Goal: Information Seeking & Learning: Learn about a topic

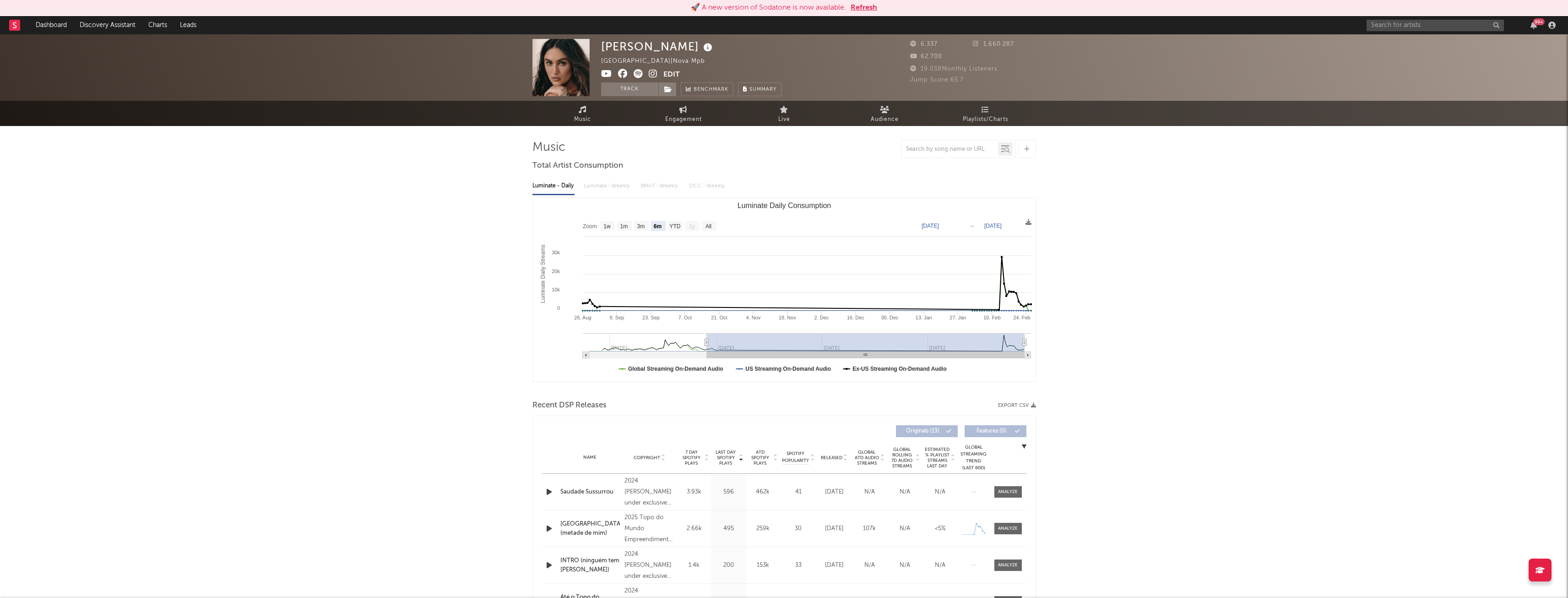
select select "6m"
click at [1452, 21] on input "text" at bounding box center [1435, 26] width 138 height 11
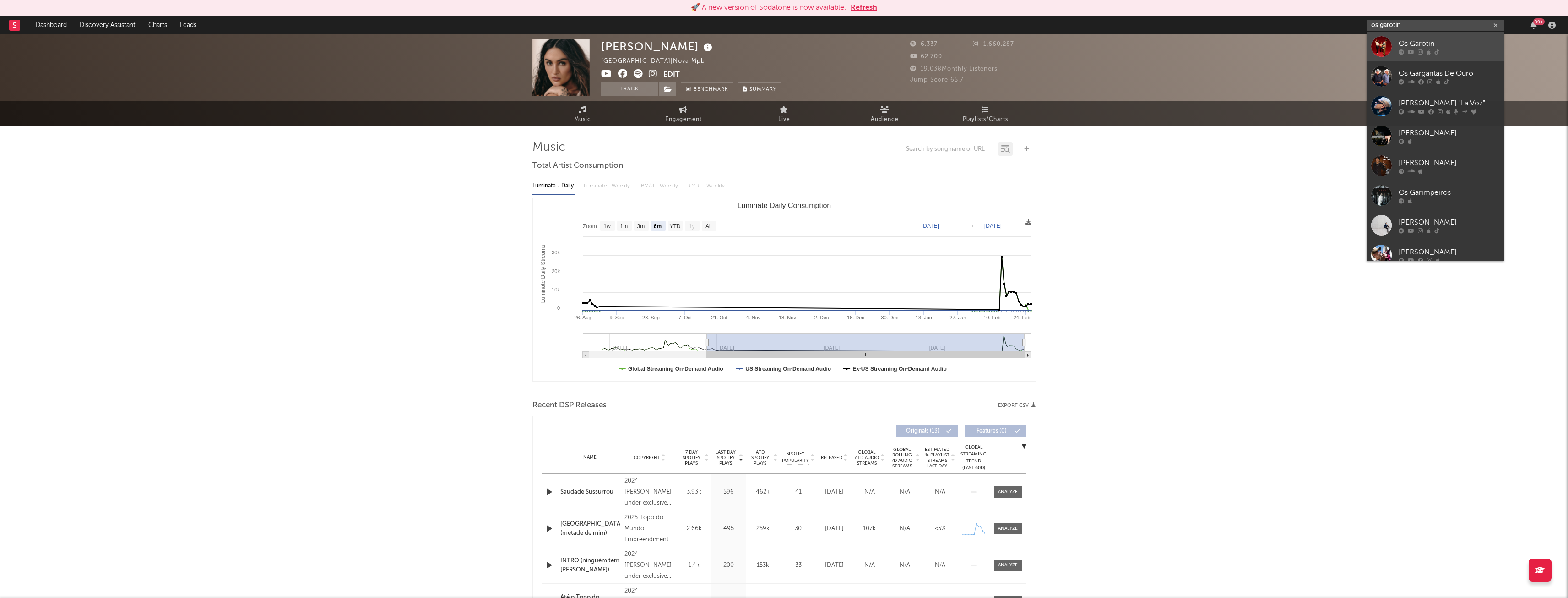
type input "os garotin"
click at [1453, 47] on div "Os Garotin" at bounding box center [1448, 44] width 101 height 11
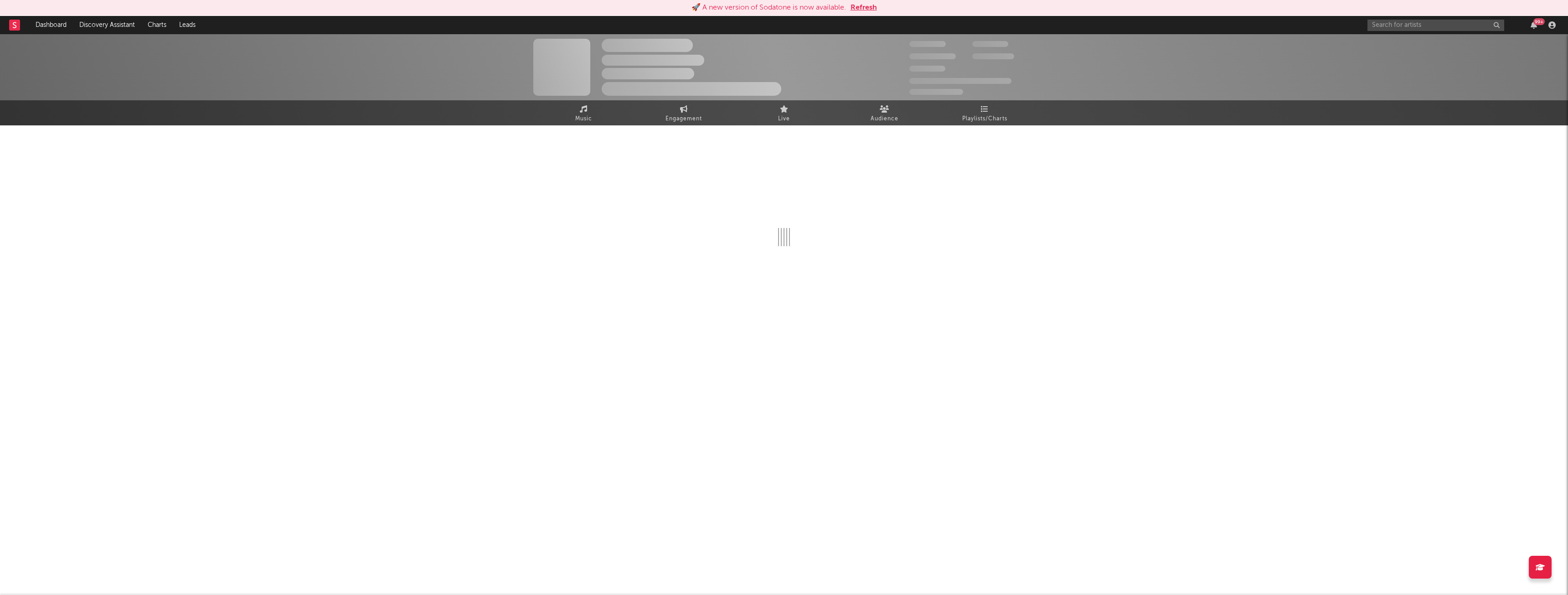
click at [858, 3] on button "Refresh" at bounding box center [863, 8] width 27 height 11
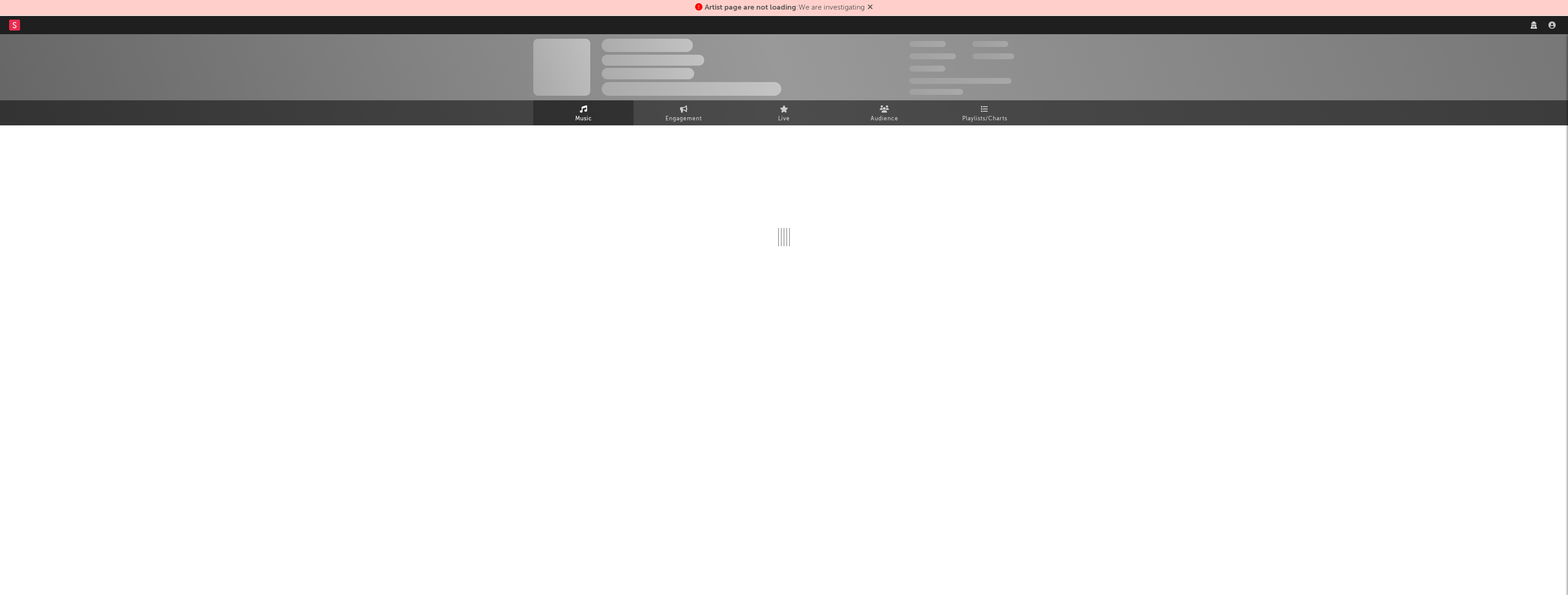
click at [873, 7] on icon at bounding box center [870, 7] width 6 height 7
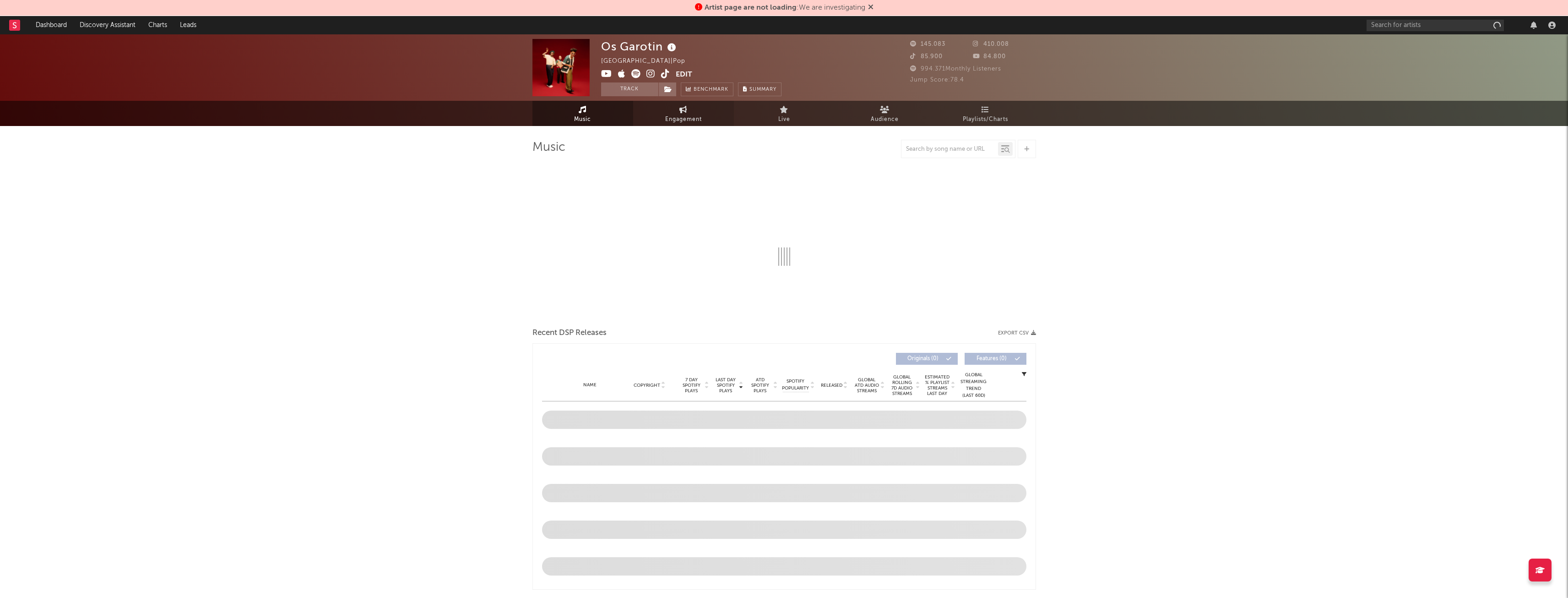
click at [682, 114] on span "Engagement" at bounding box center [683, 120] width 37 height 11
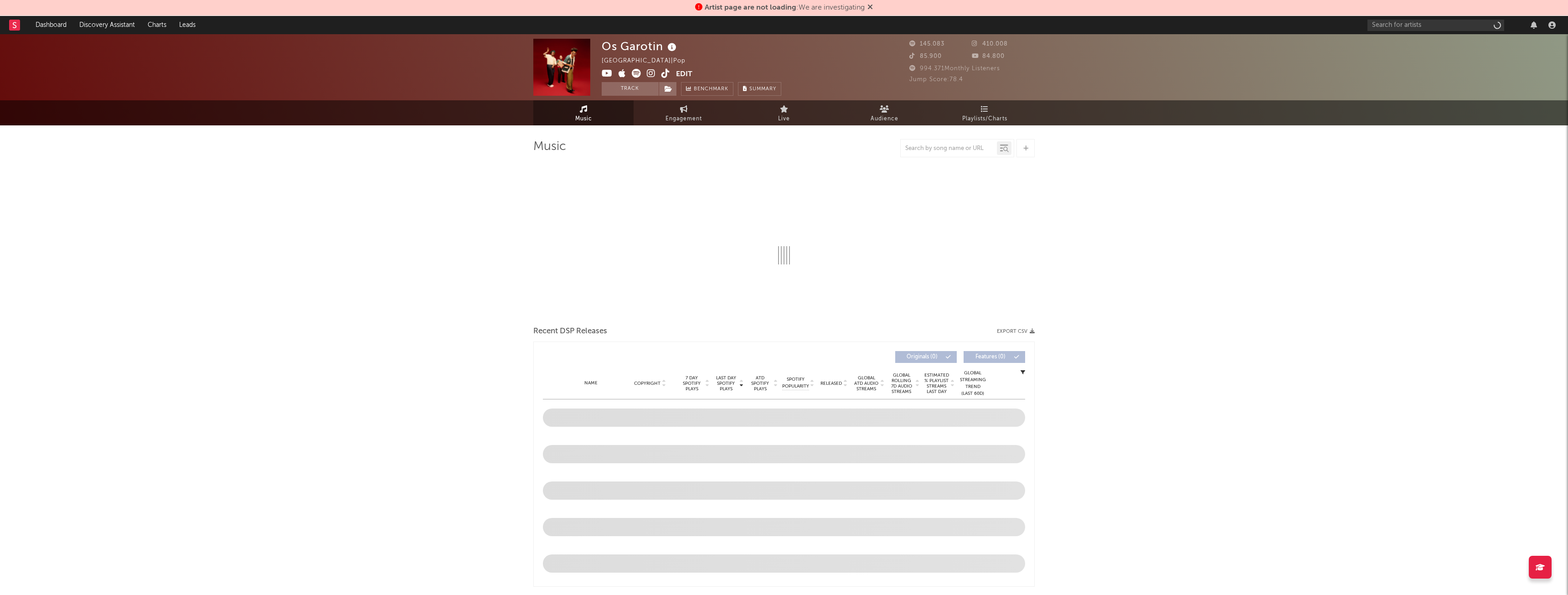
select select "1w"
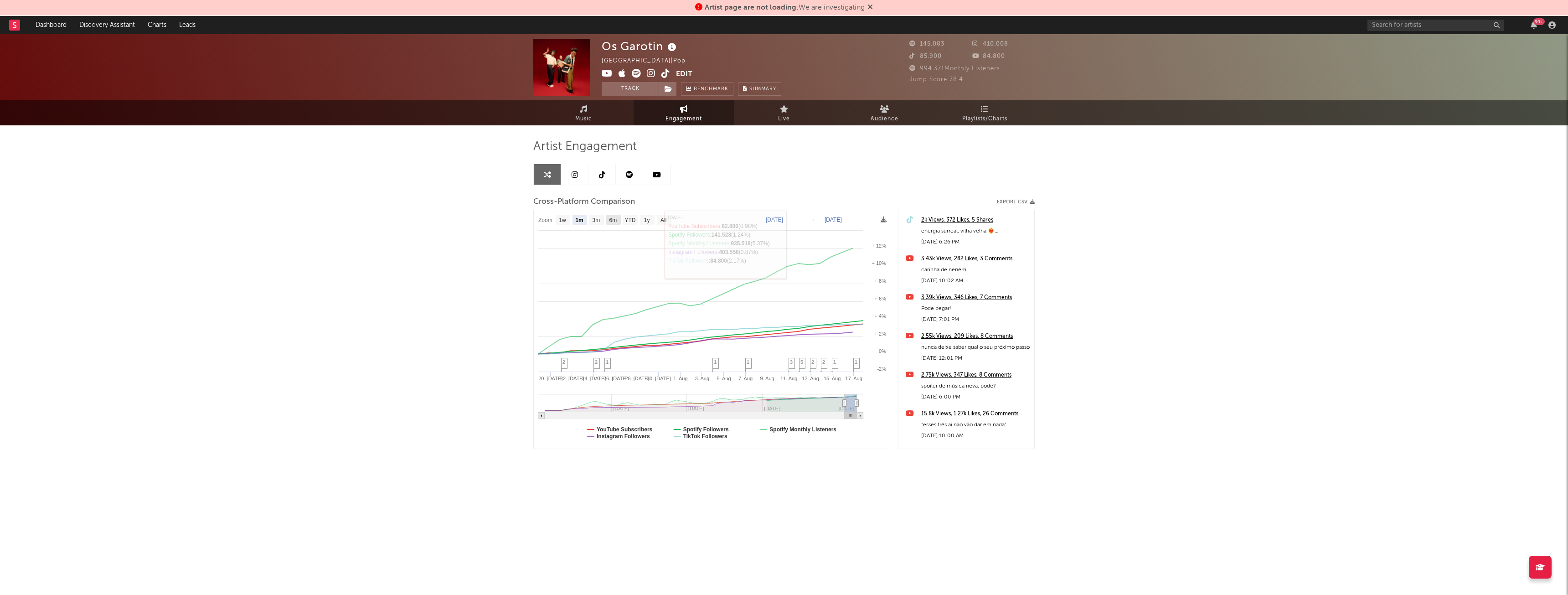
click at [617, 218] on text "6m" at bounding box center [613, 220] width 8 height 6
select select "6m"
type input "2025-02-17"
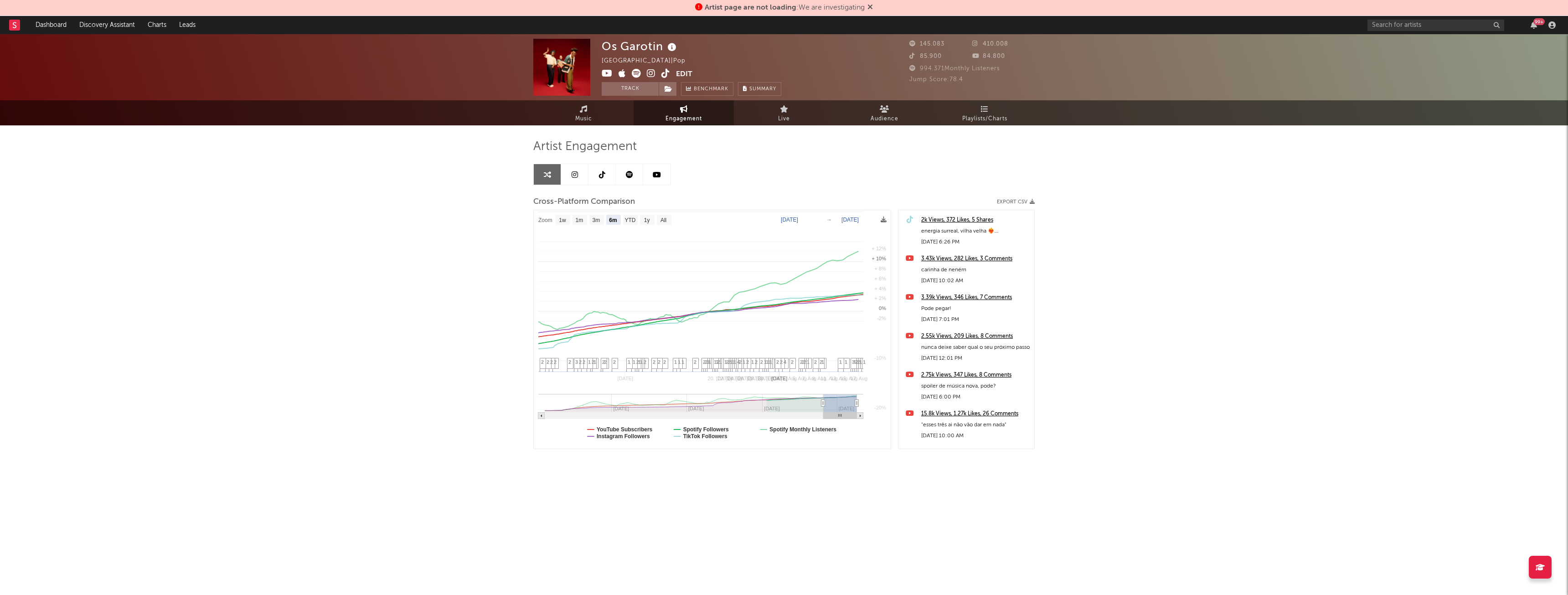
select select "6m"
click at [288, 130] on div "Os Garotin Brazil | Pop Edit Track Benchmark Summary 145.083 410.008 85.900 84.…" at bounding box center [784, 273] width 1568 height 478
click at [268, 188] on div "Os Garotin Brazil | Pop Edit Track Benchmark Summary 145.083 410.008 85.900 84.…" at bounding box center [784, 273] width 1568 height 478
